Goal: Check status: Verify the current state of an ongoing process or item

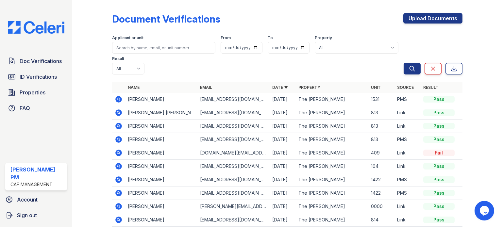
click at [116, 128] on icon at bounding box center [118, 126] width 7 height 7
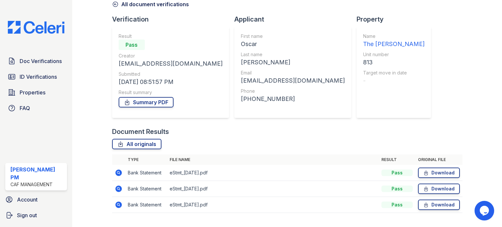
scroll to position [48, 0]
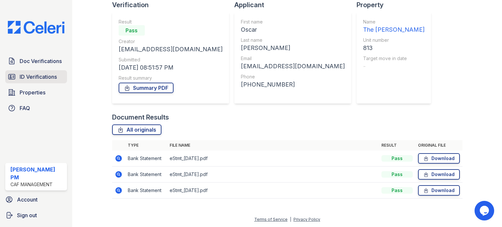
click at [20, 76] on span "ID Verifications" at bounding box center [38, 77] width 37 height 8
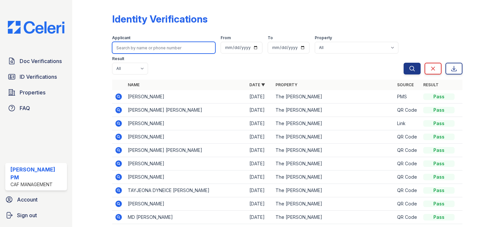
click at [136, 44] on input "search" at bounding box center [163, 48] width 103 height 12
type input "oscar"
click at [403, 63] on button "Search" at bounding box center [411, 69] width 17 height 12
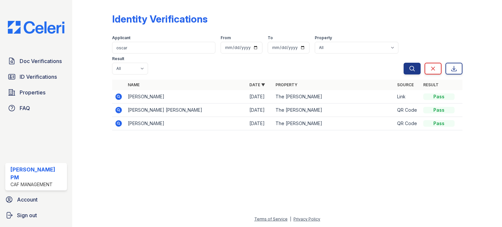
click at [117, 93] on icon at bounding box center [119, 97] width 8 height 8
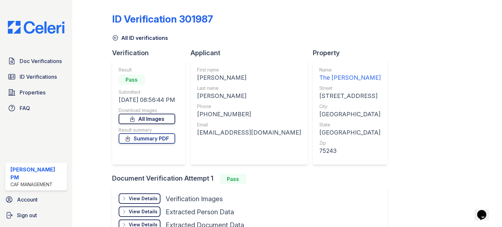
click at [146, 119] on link "All Images" at bounding box center [147, 119] width 57 height 10
